Goal: Task Accomplishment & Management: Manage account settings

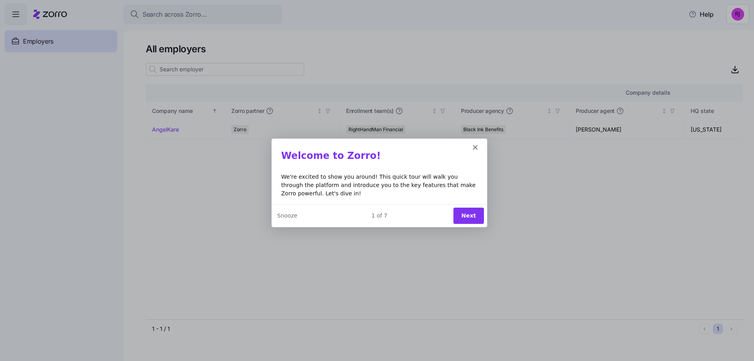
click at [466, 214] on button "Next" at bounding box center [468, 215] width 30 height 16
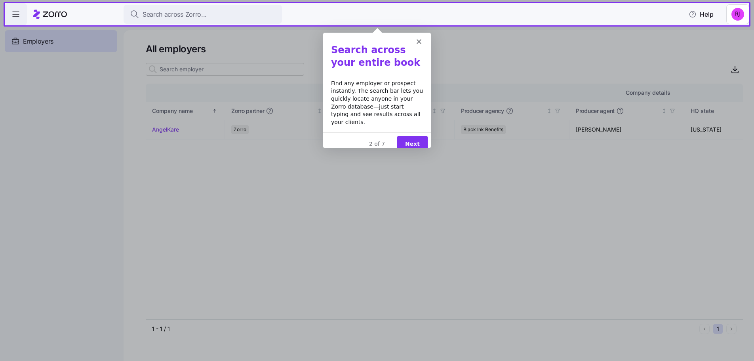
click at [416, 138] on button "Next" at bounding box center [412, 143] width 30 height 16
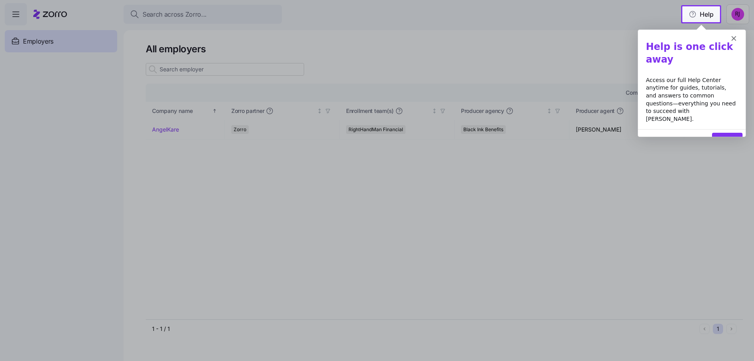
click at [721, 132] on button "Next" at bounding box center [726, 140] width 30 height 16
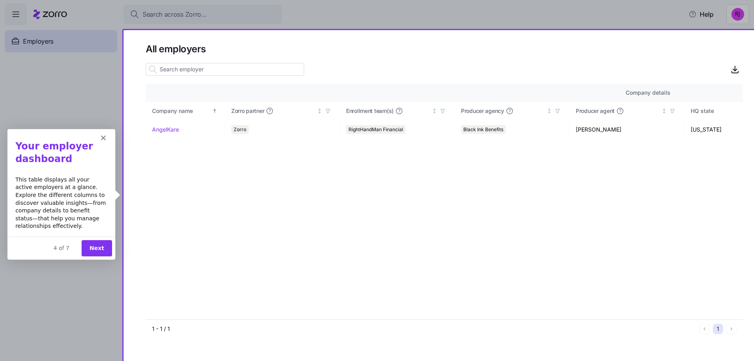
click at [96, 247] on button "Next" at bounding box center [96, 247] width 30 height 16
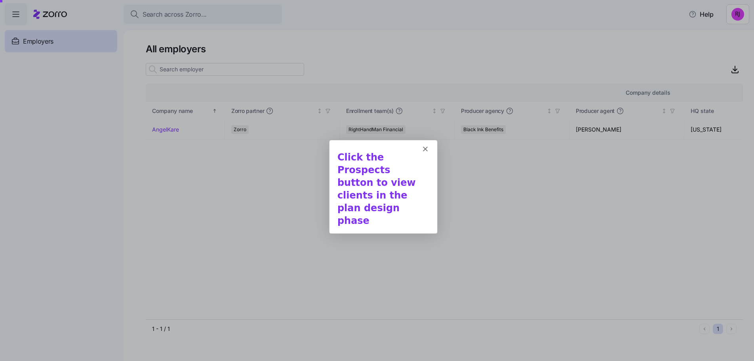
click at [396, 181] on b "Click the Prospects button to view clients in the plan design phase" at bounding box center [376, 188] width 78 height 74
click at [485, 130] on div at bounding box center [377, 180] width 754 height 361
click at [480, 180] on div at bounding box center [377, 180] width 754 height 361
click at [425, 148] on icon "Close" at bounding box center [424, 148] width 5 height 5
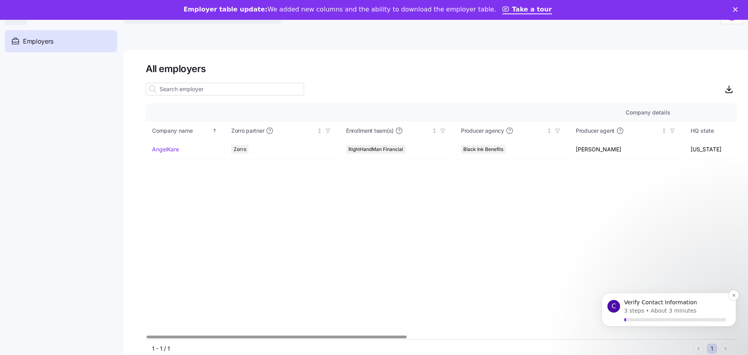
click at [638, 307] on p "3 steps" at bounding box center [634, 310] width 20 height 8
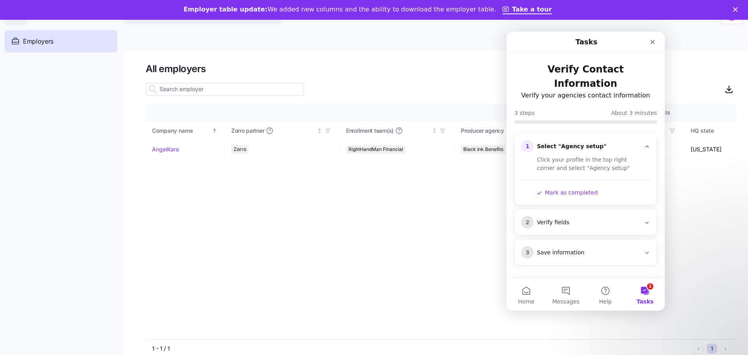
click at [644, 287] on button "1 Tasks" at bounding box center [645, 295] width 40 height 32
click at [391, 211] on div "Company details Benefit status Company name Zorro partner Enrollment team(s) Pr…" at bounding box center [441, 221] width 591 height 236
click at [570, 188] on button "Mark as completed" at bounding box center [567, 192] width 61 height 8
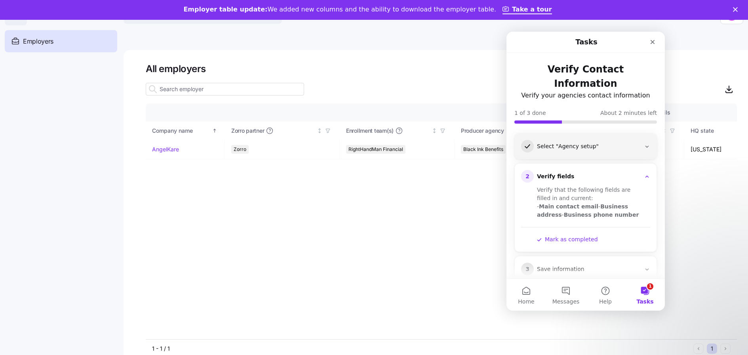
click at [576, 235] on button "Mark as completed" at bounding box center [567, 239] width 61 height 8
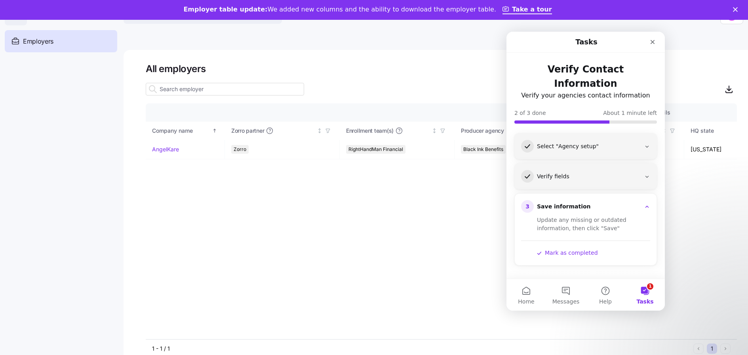
click at [575, 249] on button "Mark as completed" at bounding box center [567, 253] width 61 height 8
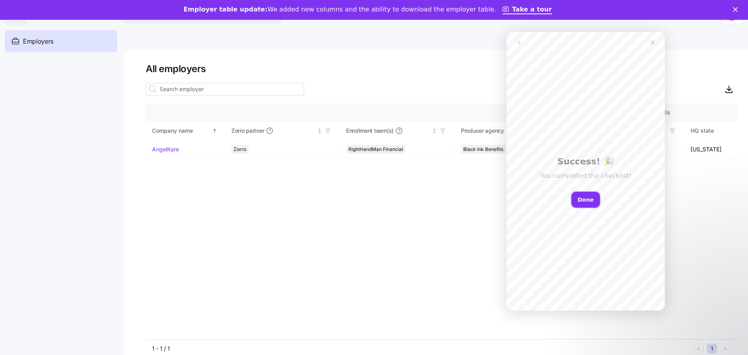
click at [583, 199] on button "Done" at bounding box center [585, 200] width 29 height 16
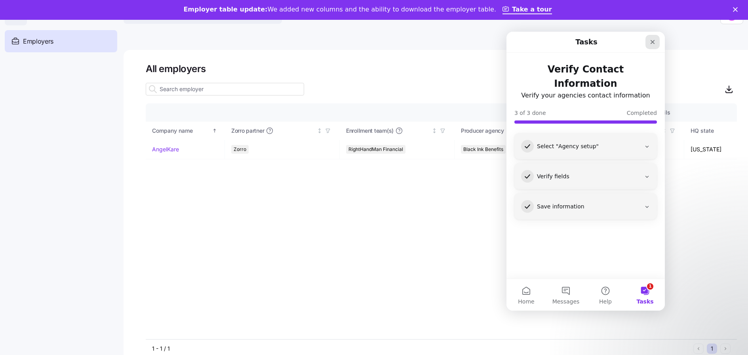
click at [655, 42] on icon "Close" at bounding box center [652, 42] width 6 height 6
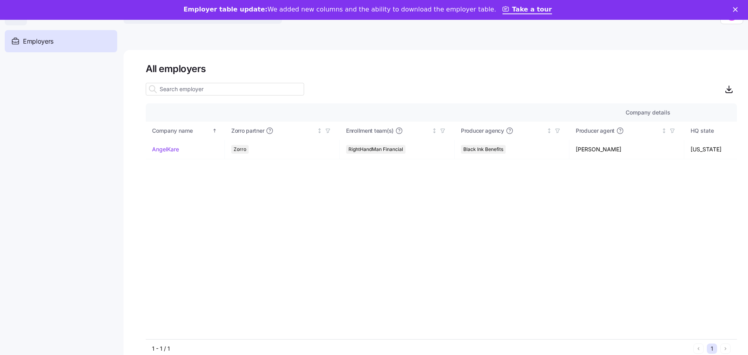
click at [737, 8] on icon "Close" at bounding box center [735, 9] width 5 height 5
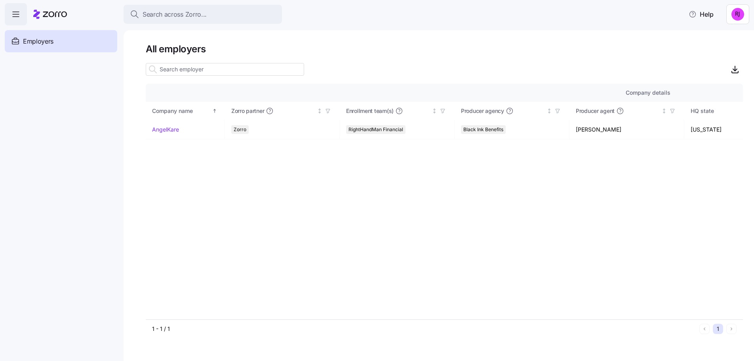
click at [735, 13] on html "Search across Zorro... Help Employers Demo employers Prospects Demo prospects A…" at bounding box center [377, 178] width 754 height 356
click at [732, 46] on div "Agency setup" at bounding box center [718, 48] width 47 height 9
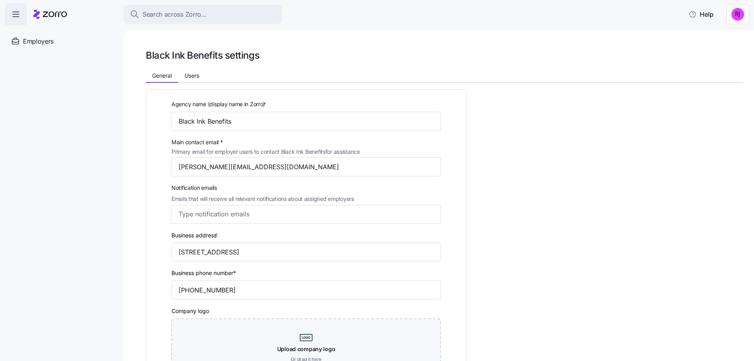
click at [51, 14] on icon at bounding box center [50, 13] width 34 height 9
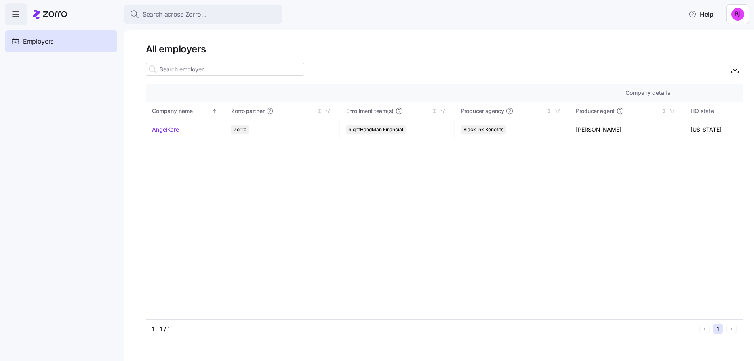
click at [736, 15] on html "Search across Zorro... Help Employers Demo employers Prospects Demo prospects A…" at bounding box center [377, 178] width 754 height 356
click at [726, 59] on div "Log out" at bounding box center [719, 61] width 54 height 13
